Goal: Task Accomplishment & Management: Complete application form

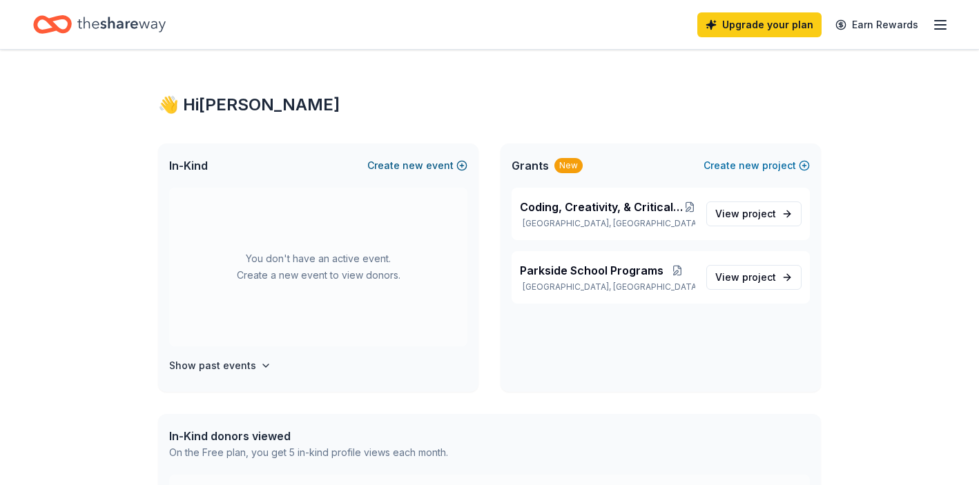
click at [398, 162] on button "Create new event" at bounding box center [417, 165] width 100 height 17
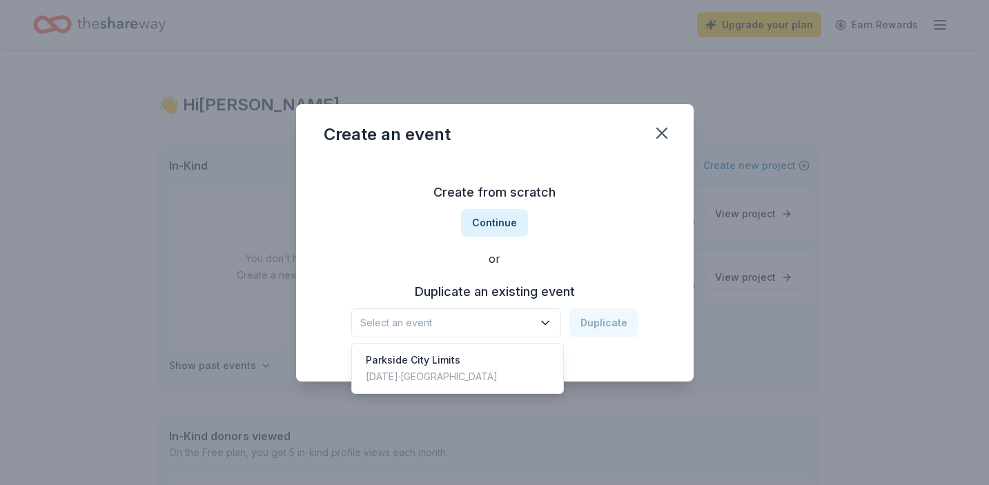
click at [542, 321] on icon "button" at bounding box center [545, 323] width 14 height 14
click at [506, 359] on div "Parkside City Limits [DATE] · [GEOGRAPHIC_DATA]" at bounding box center [458, 368] width 206 height 44
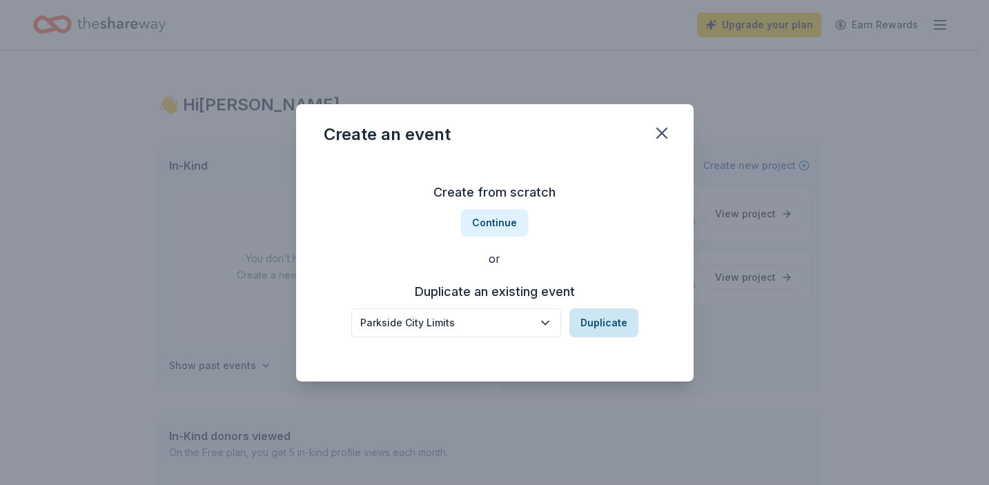
click at [603, 325] on button "Duplicate" at bounding box center [603, 323] width 69 height 29
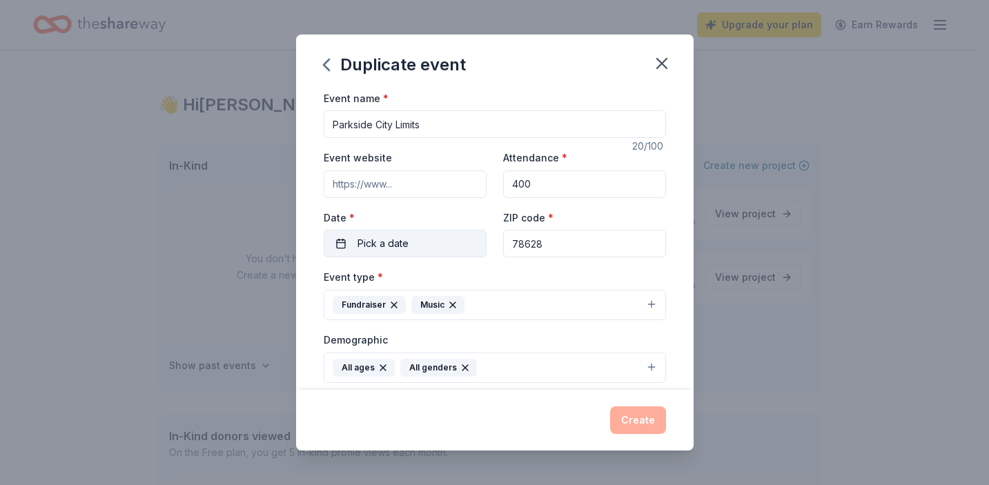
click at [431, 239] on button "Pick a date" at bounding box center [405, 244] width 163 height 28
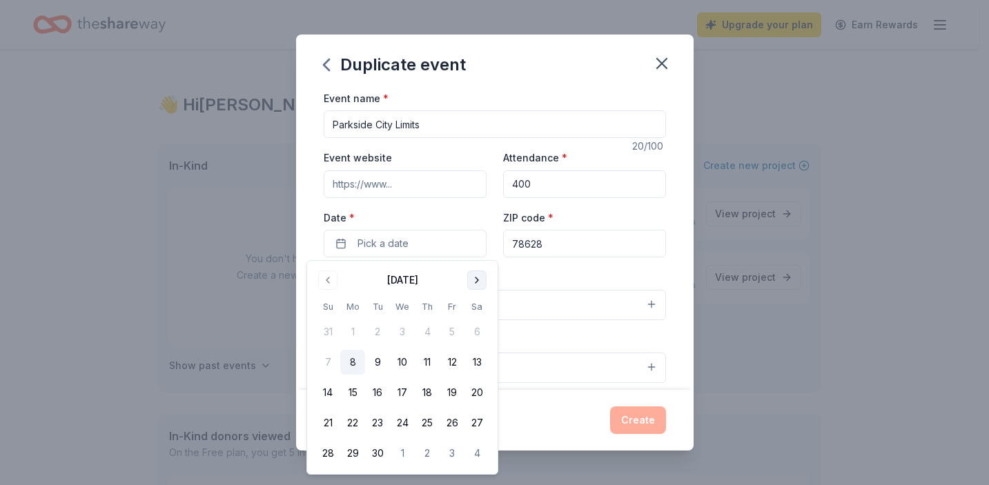
click at [474, 280] on button "Go to next month" at bounding box center [476, 280] width 19 height 19
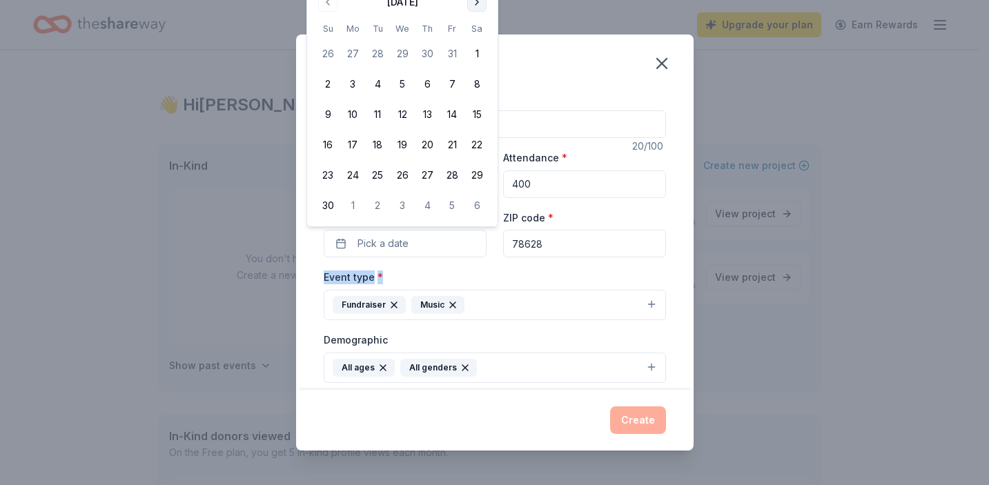
click at [474, 280] on div "Event type * Fundraiser Music" at bounding box center [495, 294] width 342 height 52
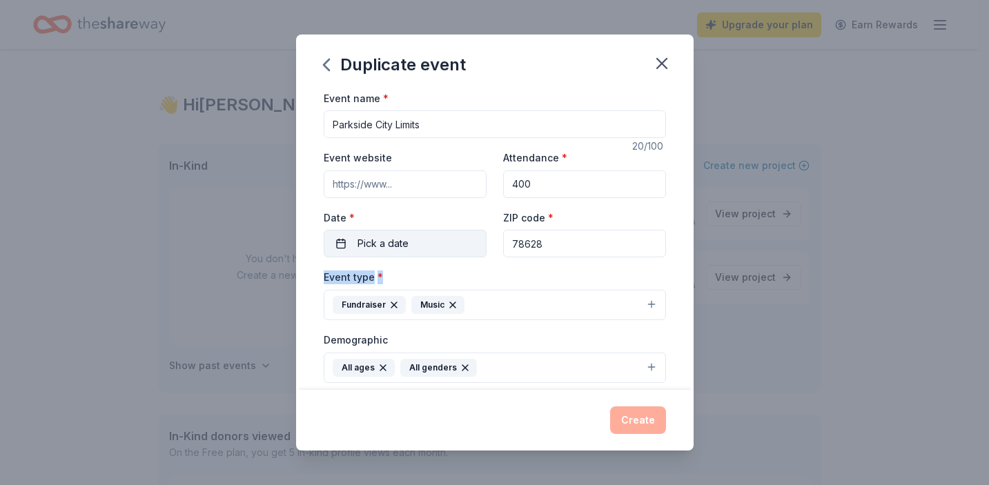
click at [431, 242] on button "Pick a date" at bounding box center [405, 244] width 163 height 28
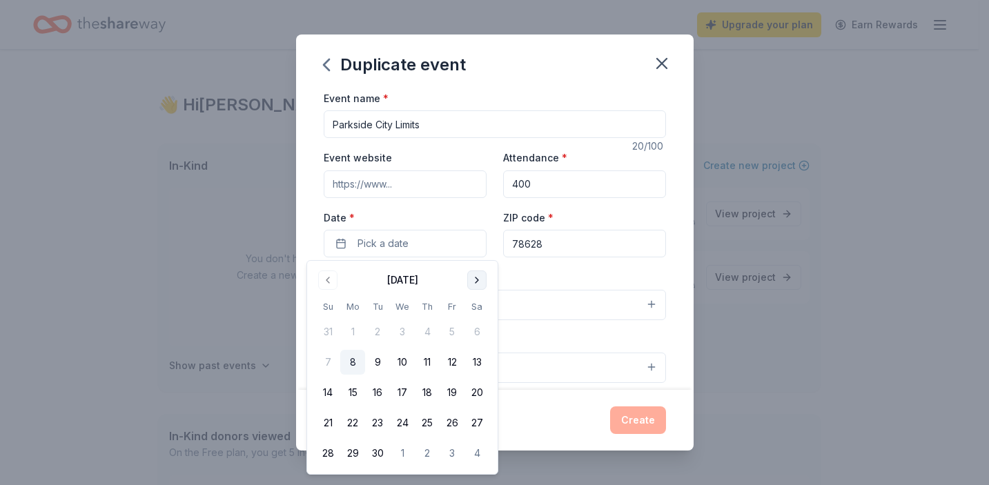
click at [478, 281] on button "Go to next month" at bounding box center [476, 280] width 19 height 19
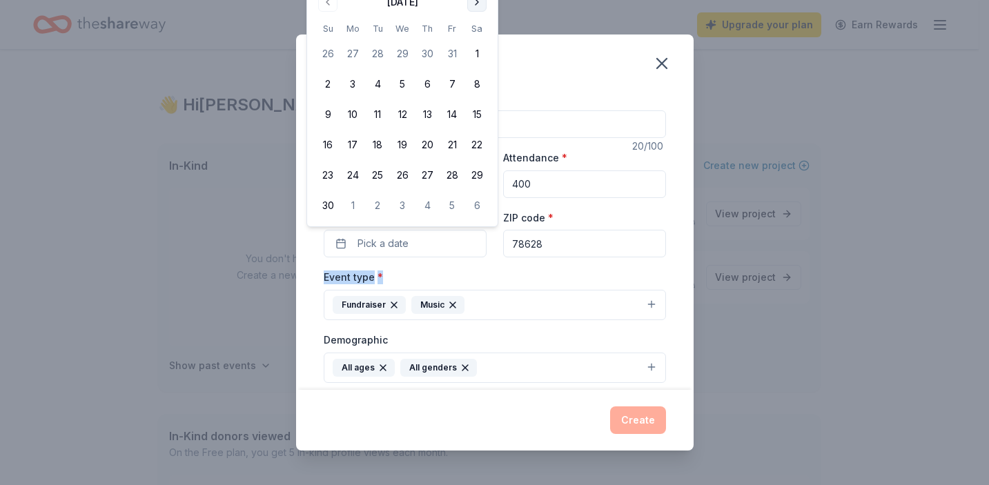
click at [474, 7] on button "Go to next month" at bounding box center [476, 1] width 19 height 19
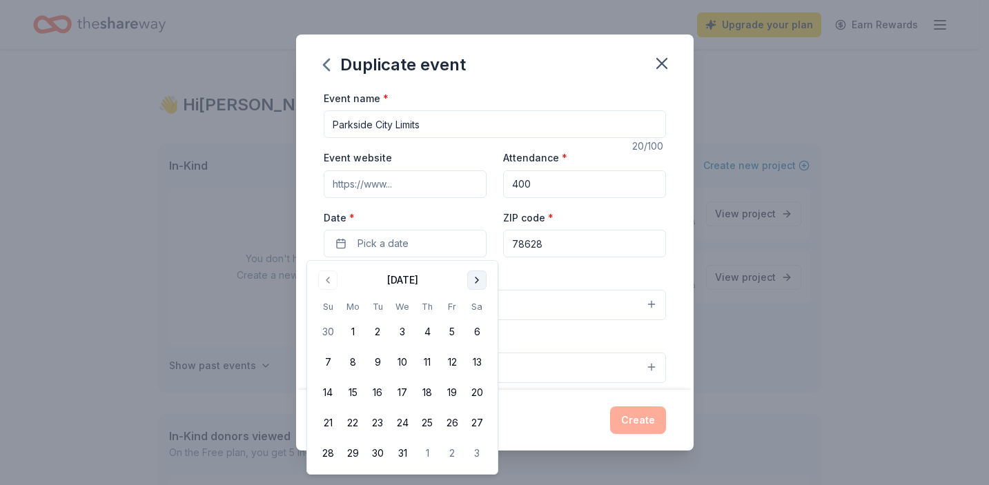
click at [482, 280] on button "Go to next month" at bounding box center [476, 280] width 19 height 19
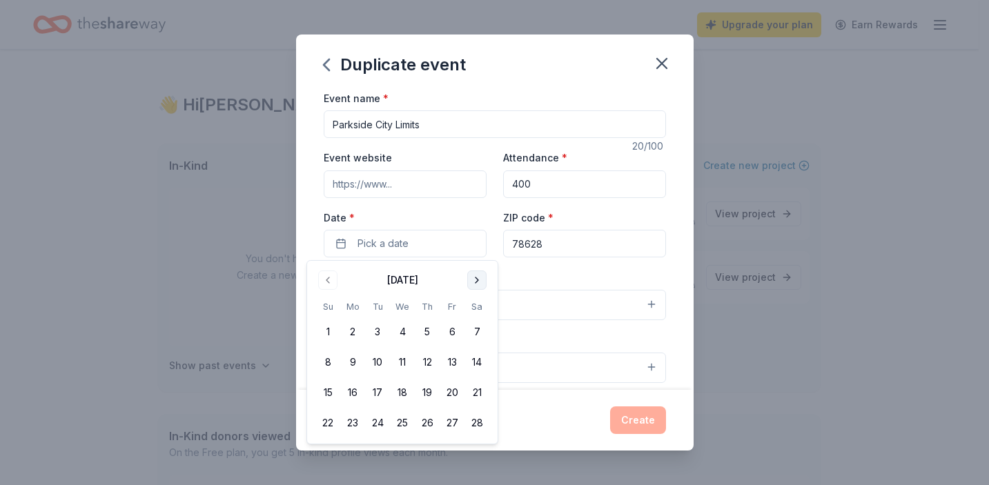
click at [482, 280] on button "Go to next month" at bounding box center [476, 280] width 19 height 19
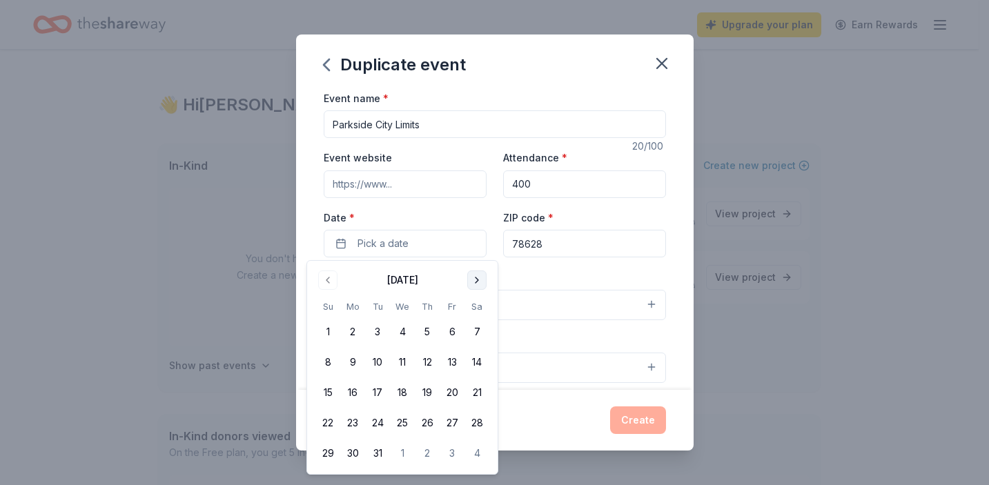
click at [482, 280] on button "Go to next month" at bounding box center [476, 280] width 19 height 19
click at [451, 364] on button "10" at bounding box center [452, 362] width 25 height 25
click at [649, 420] on button "Create" at bounding box center [638, 421] width 56 height 28
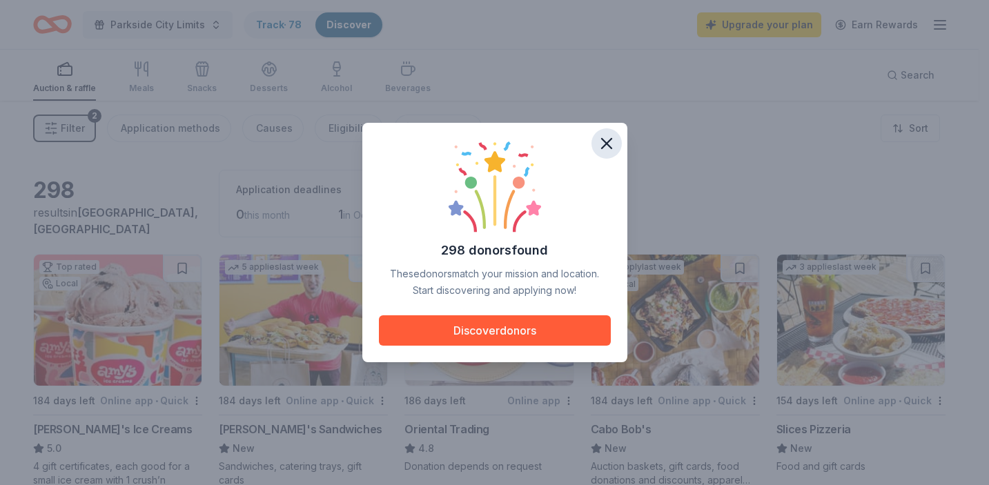
click at [605, 144] on icon "button" at bounding box center [607, 144] width 10 height 10
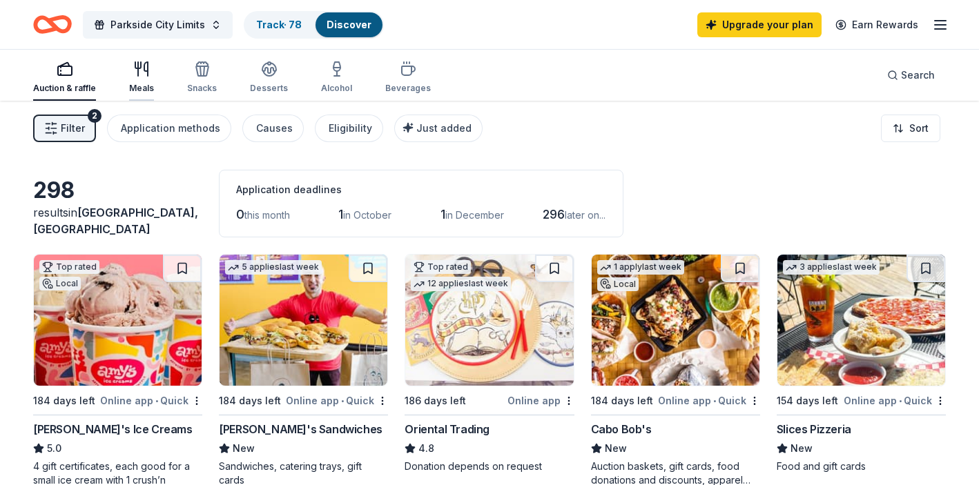
click at [133, 84] on div "Meals" at bounding box center [141, 88] width 25 height 11
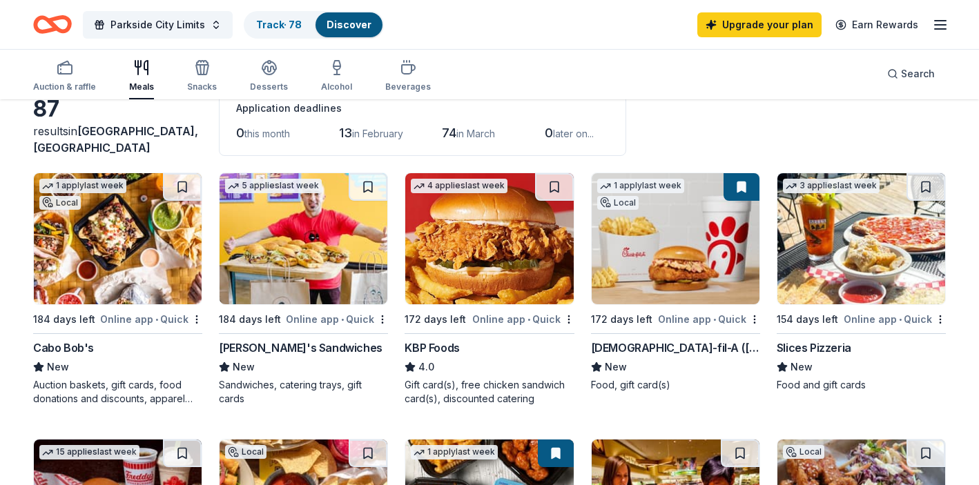
scroll to position [81, 0]
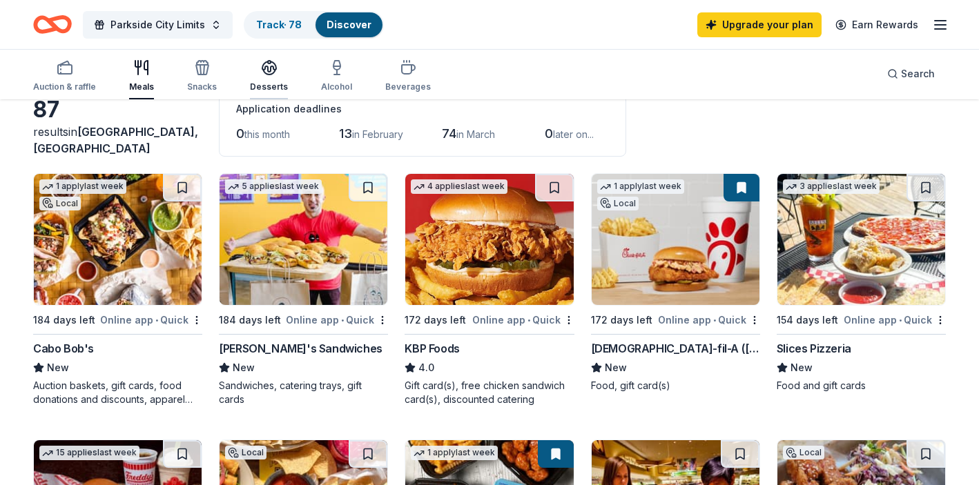
click at [268, 75] on icon "button" at bounding box center [269, 67] width 17 height 17
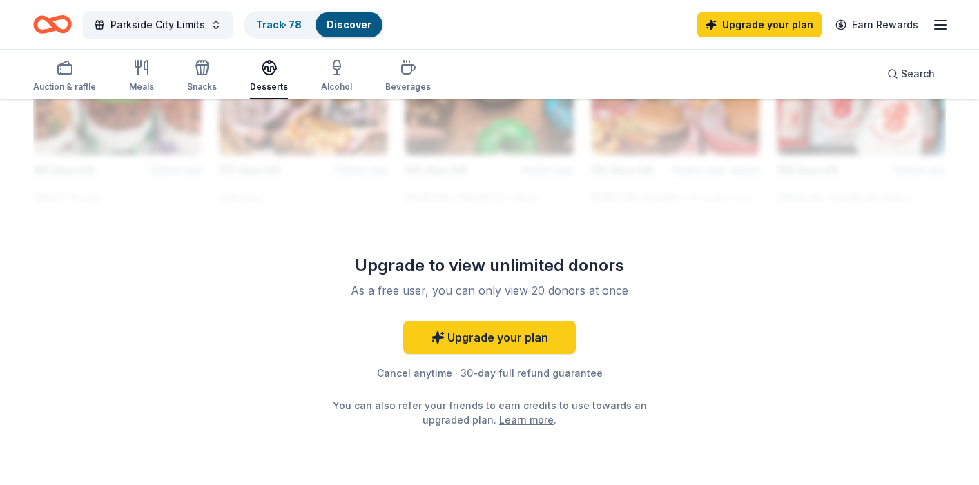
scroll to position [1332, 0]
